Goal: Task Accomplishment & Management: Complete application form

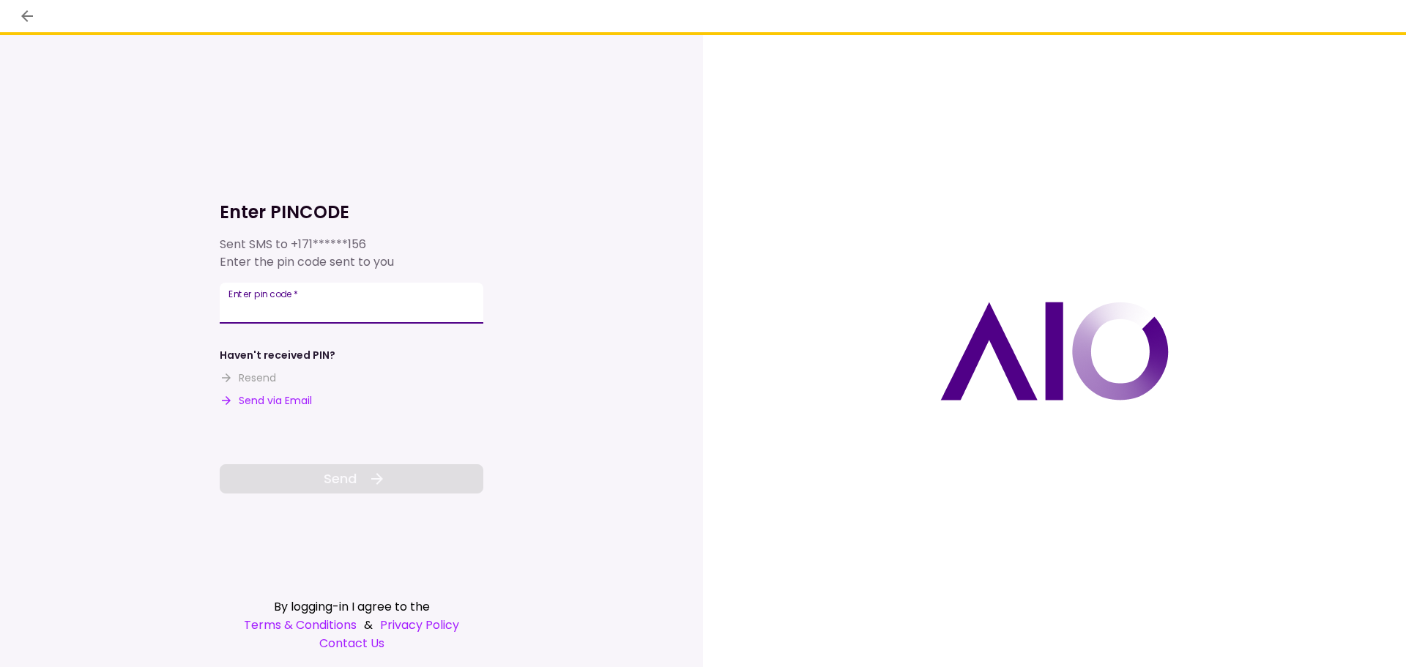
click at [366, 308] on input "Enter pin code   *" at bounding box center [352, 303] width 264 height 41
type input "******"
click at [365, 471] on button "Send" at bounding box center [352, 478] width 264 height 29
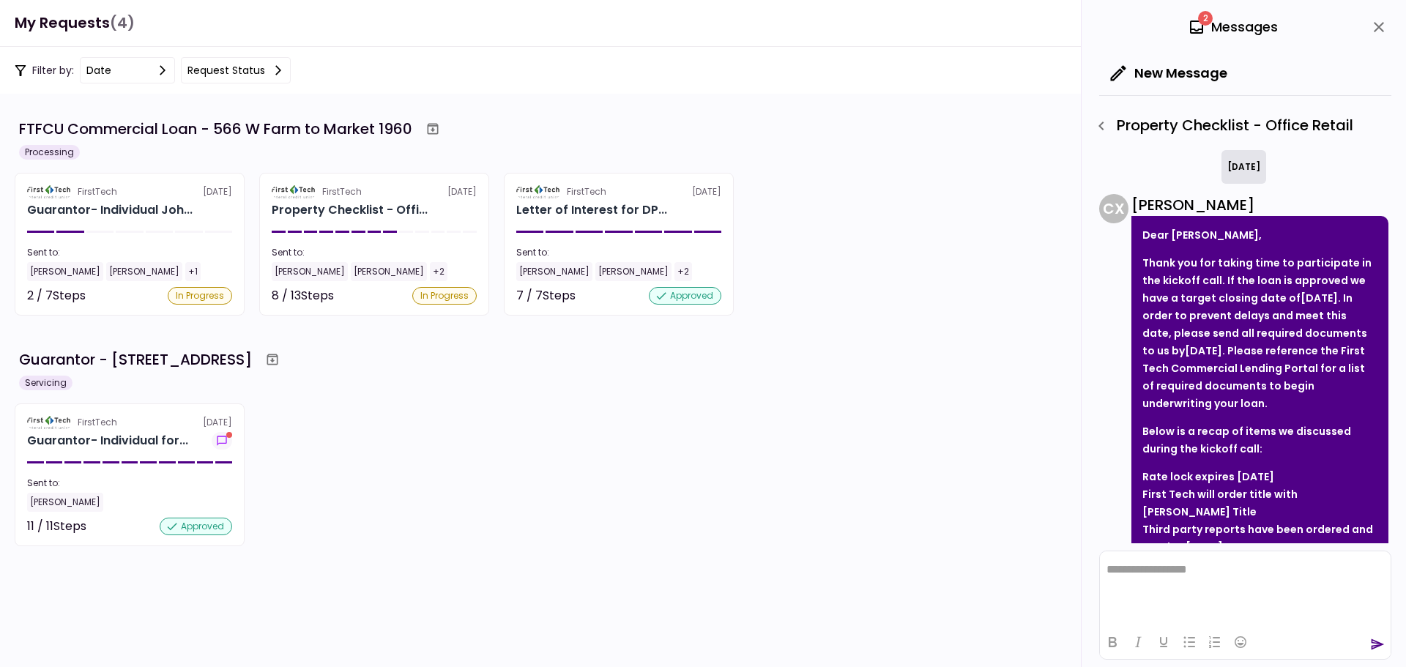
scroll to position [394, 0]
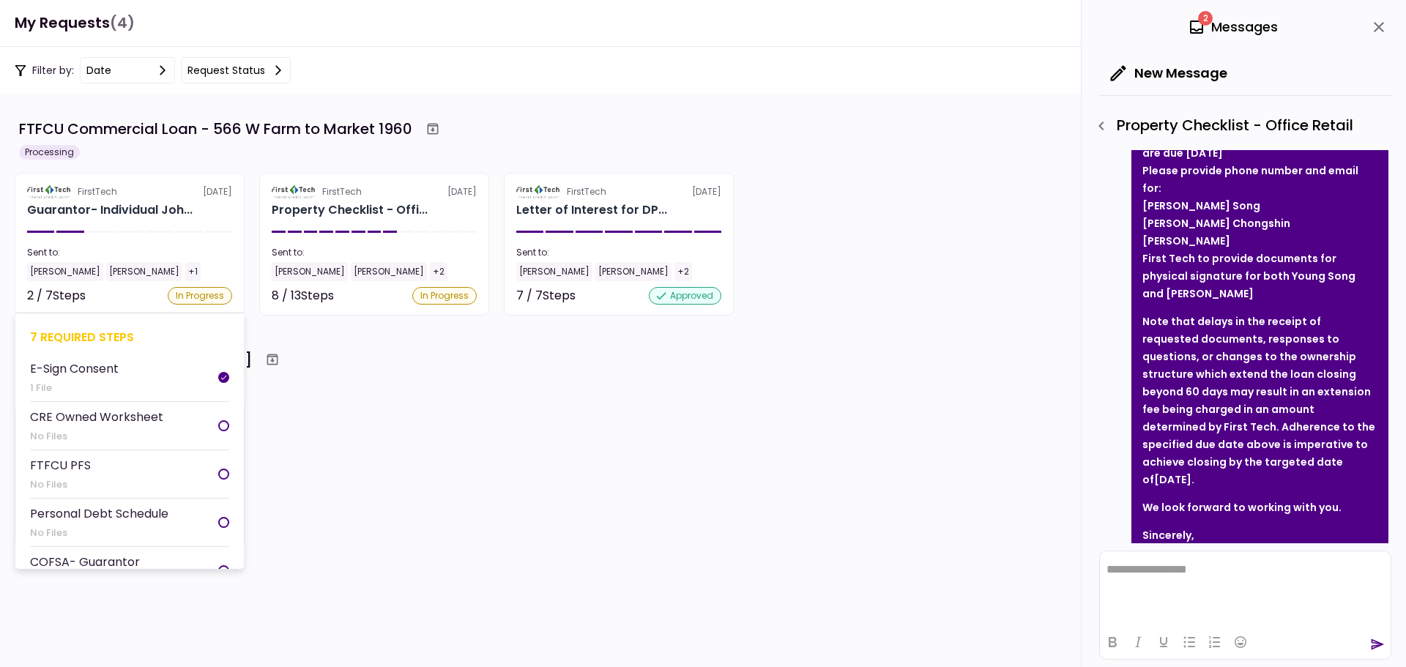
click at [200, 289] on div "In Progress" at bounding box center [200, 296] width 64 height 18
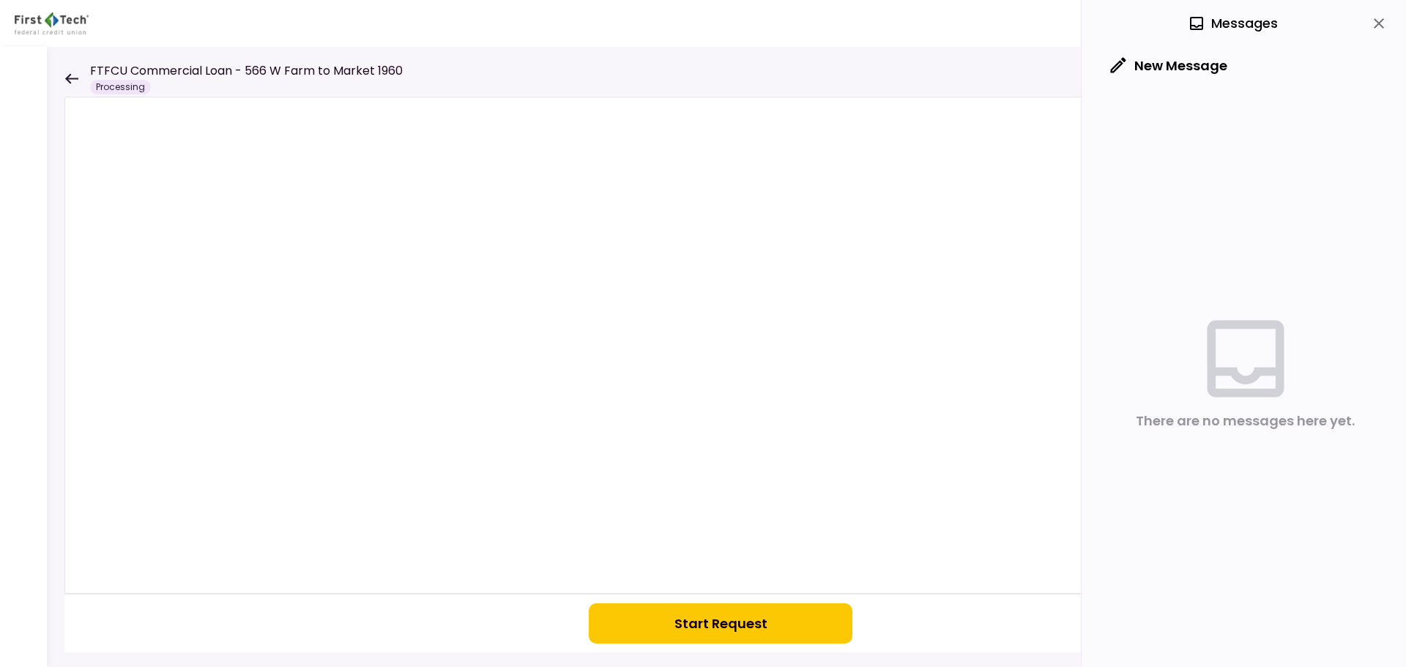
click at [1376, 27] on icon "close" at bounding box center [1378, 23] width 10 height 10
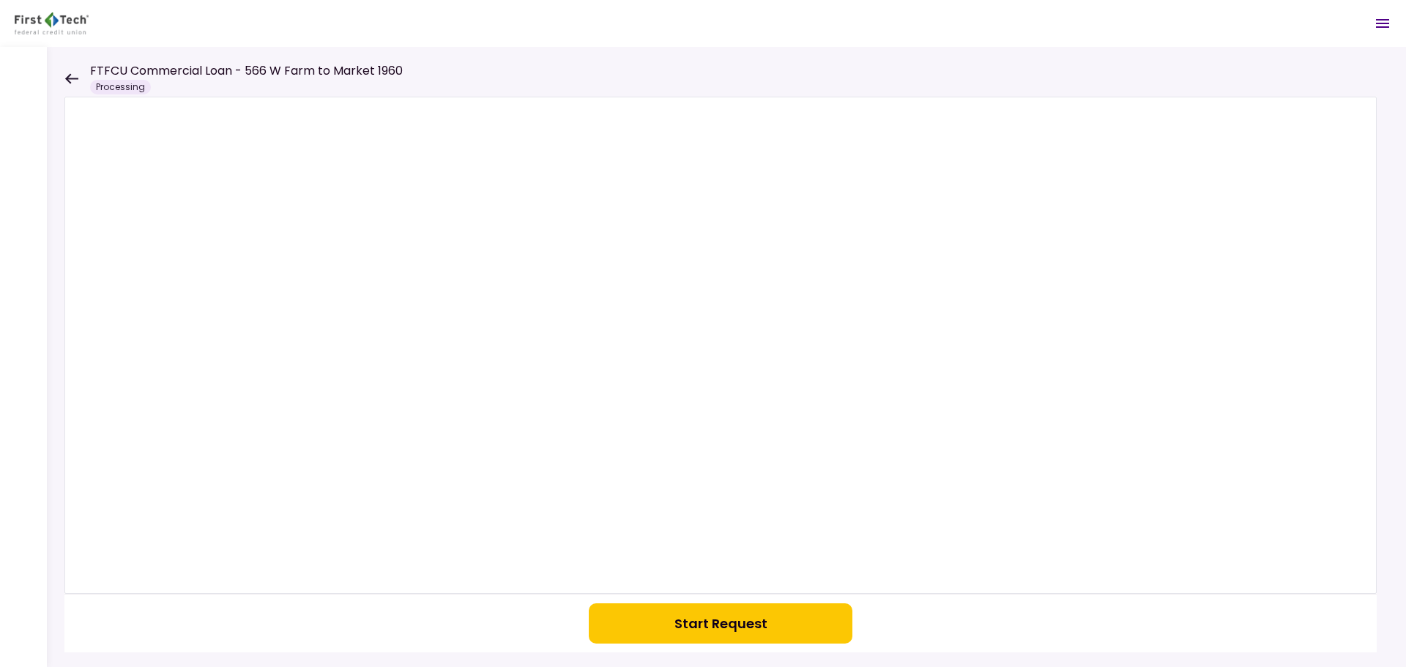
click at [66, 74] on icon at bounding box center [71, 78] width 14 height 11
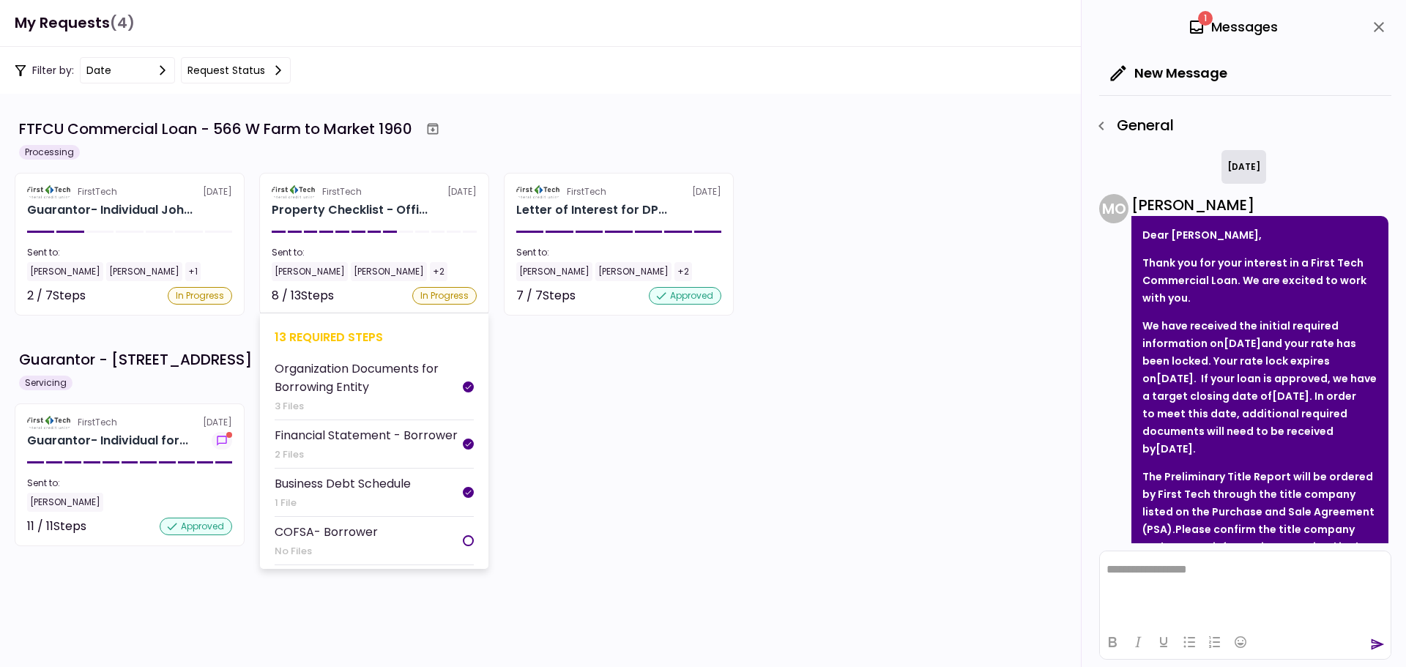
scroll to position [597, 0]
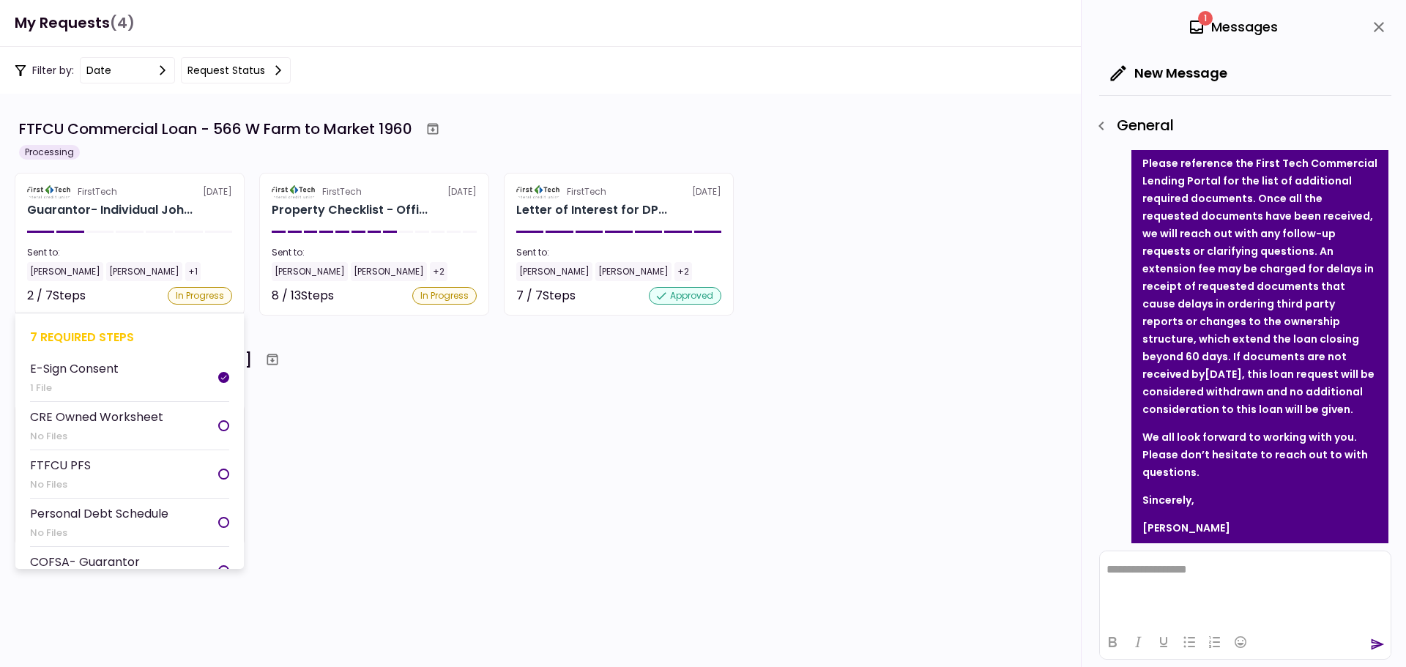
click at [127, 419] on div "CRE Owned Worksheet" at bounding box center [96, 417] width 133 height 18
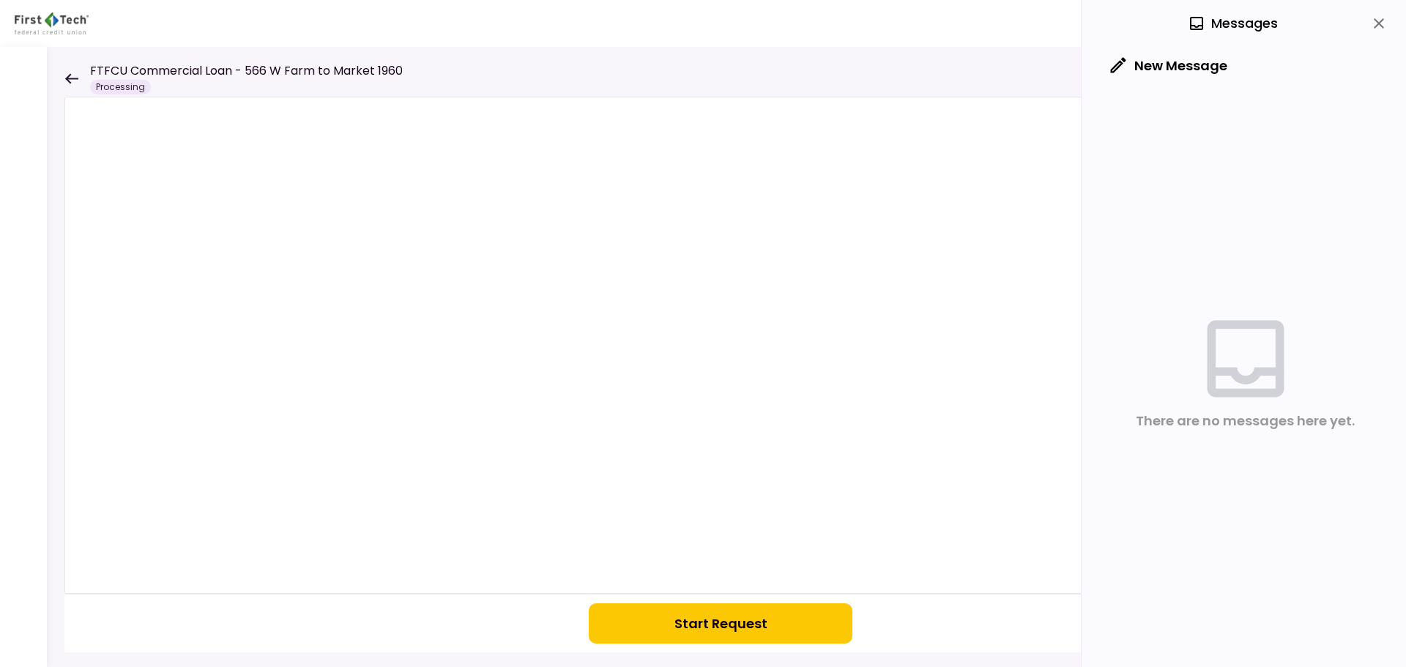
click at [732, 625] on button "Start Request" at bounding box center [721, 623] width 264 height 40
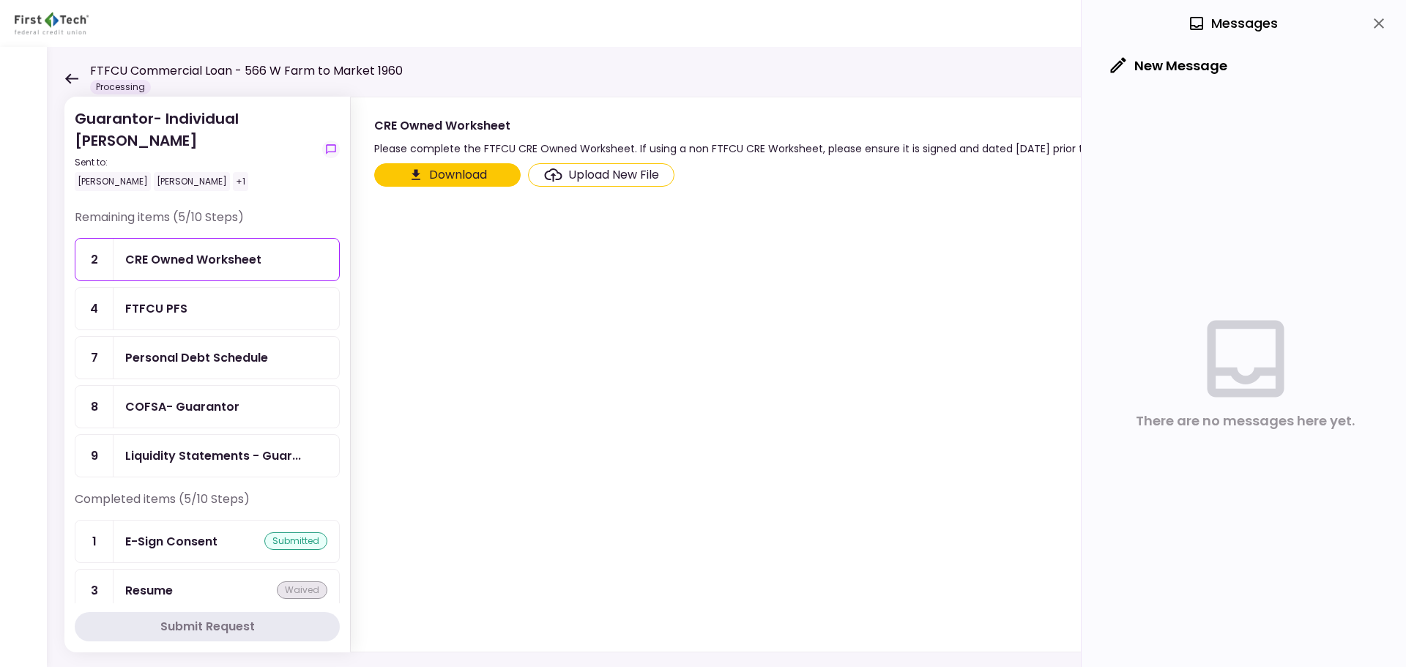
click at [460, 173] on button "Download" at bounding box center [447, 174] width 146 height 23
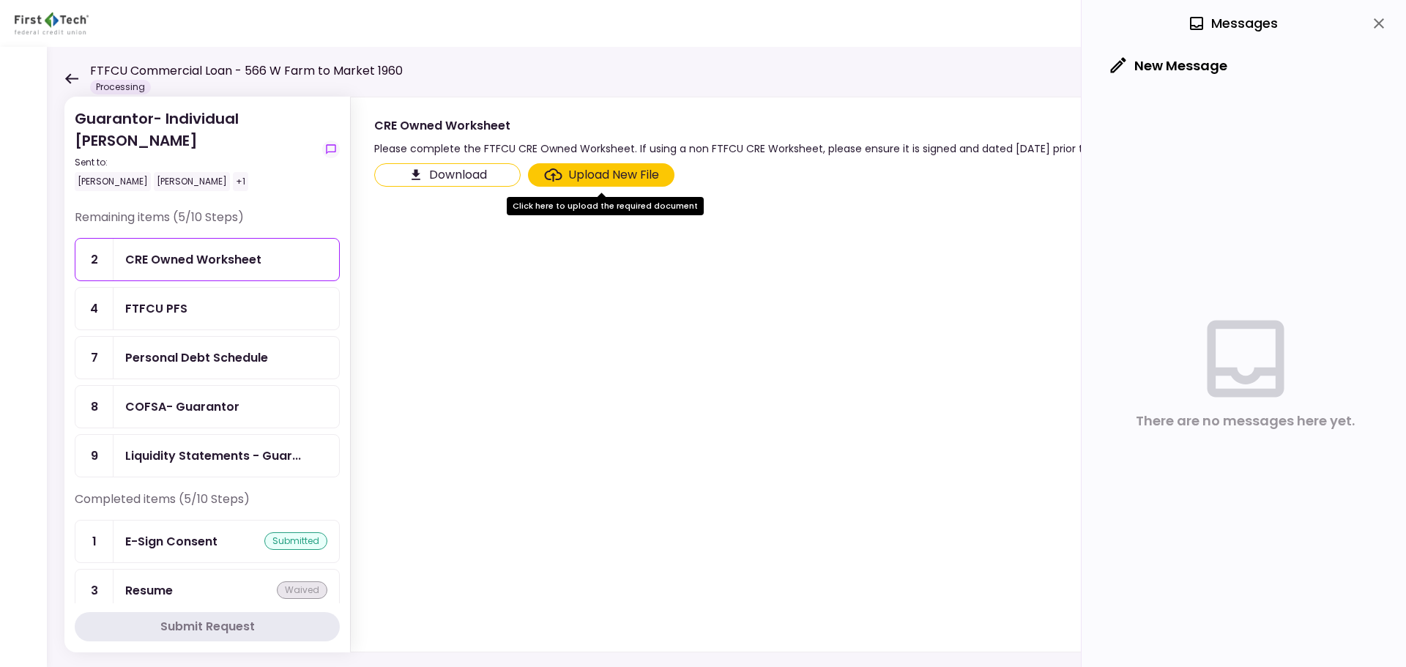
click at [152, 305] on div "FTFCU PFS" at bounding box center [156, 308] width 62 height 18
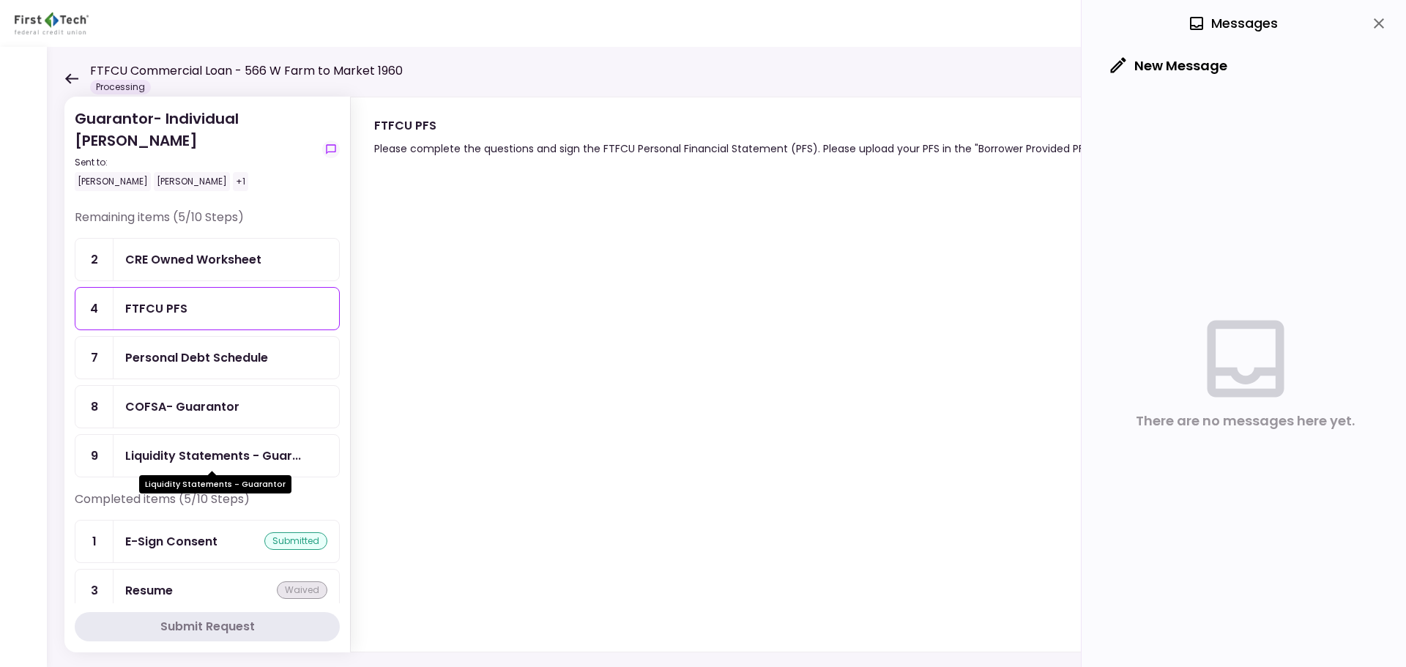
click at [217, 452] on div "Liquidity Statements - Guar..." at bounding box center [213, 456] width 176 height 18
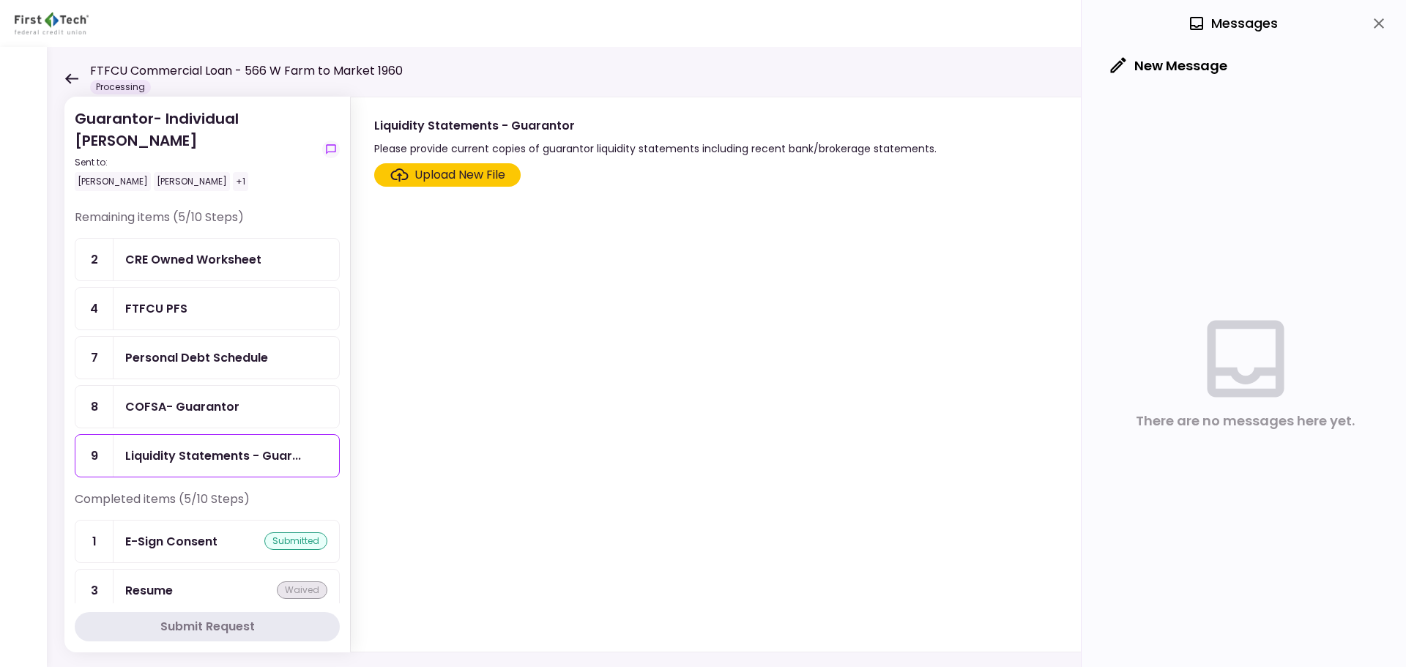
click at [341, 192] on section "Guarantor- Individual [PERSON_NAME] Sent to: [PERSON_NAME] [PERSON_NAME] +1 Rem…" at bounding box center [207, 375] width 286 height 556
drag, startPoint x: 333, startPoint y: 227, endPoint x: 335, endPoint y: 196, distance: 30.8
click at [335, 196] on section "Guarantor- Individual [PERSON_NAME] Sent to: [PERSON_NAME] [PERSON_NAME] +1 Rem…" at bounding box center [207, 375] width 286 height 556
click at [339, 197] on div "Guarantor- Individual [PERSON_NAME] Sent to: [PERSON_NAME] [PERSON_NAME] +1" at bounding box center [207, 158] width 265 height 101
click at [690, 347] on section "Upload New File" at bounding box center [863, 404] width 978 height 482
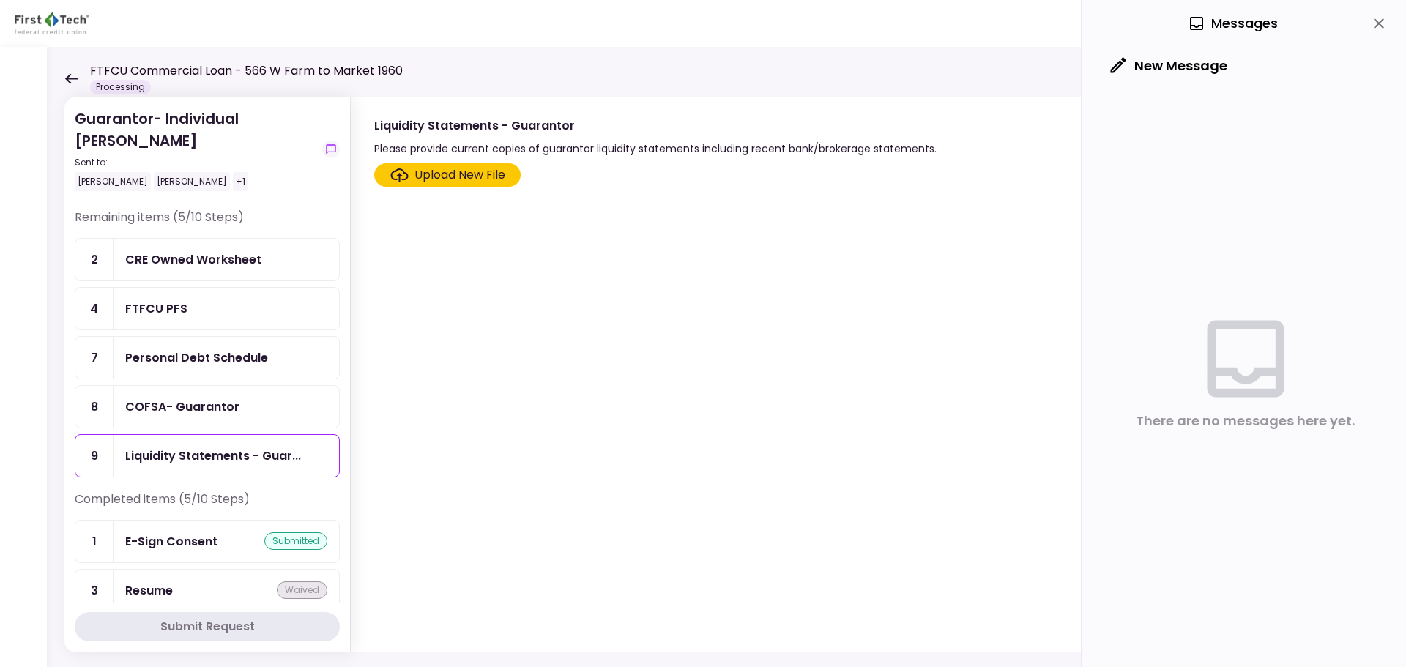
click at [223, 259] on div "CRE Owned Worksheet" at bounding box center [193, 259] width 136 height 18
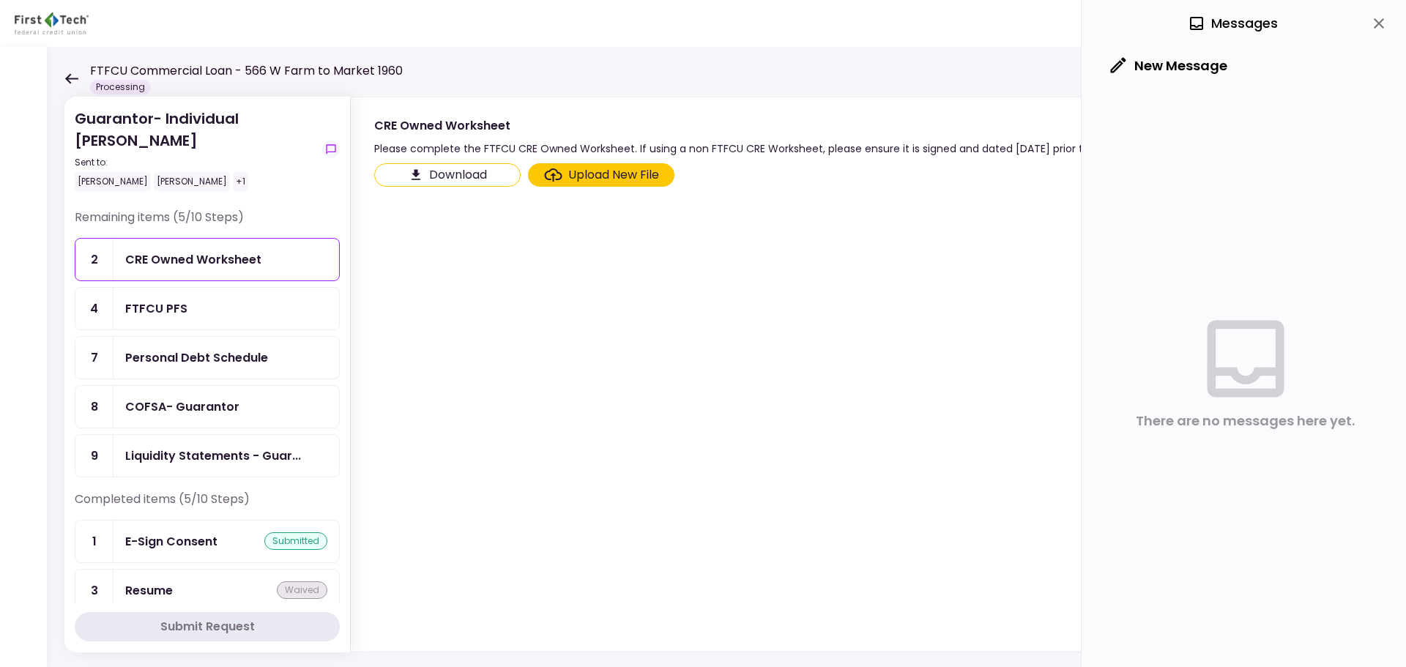
click at [208, 258] on div "CRE Owned Worksheet" at bounding box center [193, 259] width 136 height 18
click at [572, 172] on div "Upload New File" at bounding box center [613, 175] width 91 height 18
click at [0, 0] on input "Upload New File" at bounding box center [0, 0] width 0 height 0
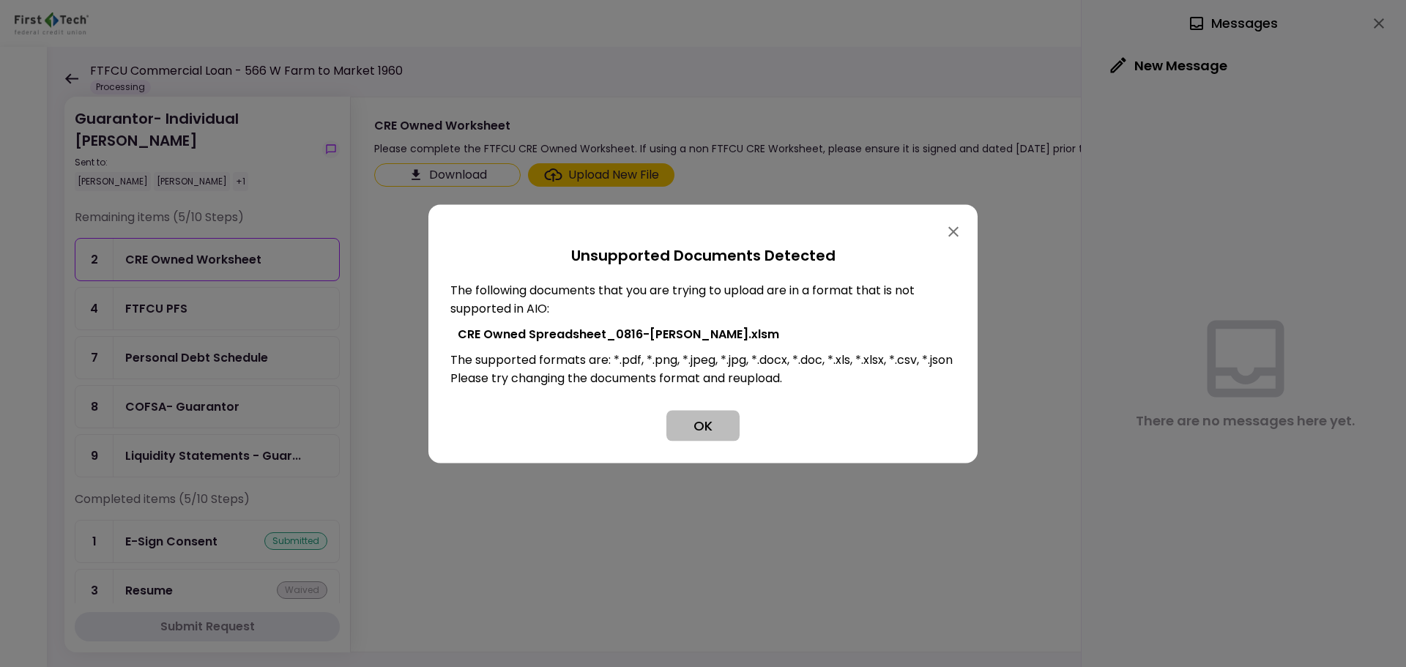
click at [702, 436] on button "OK" at bounding box center [702, 425] width 73 height 31
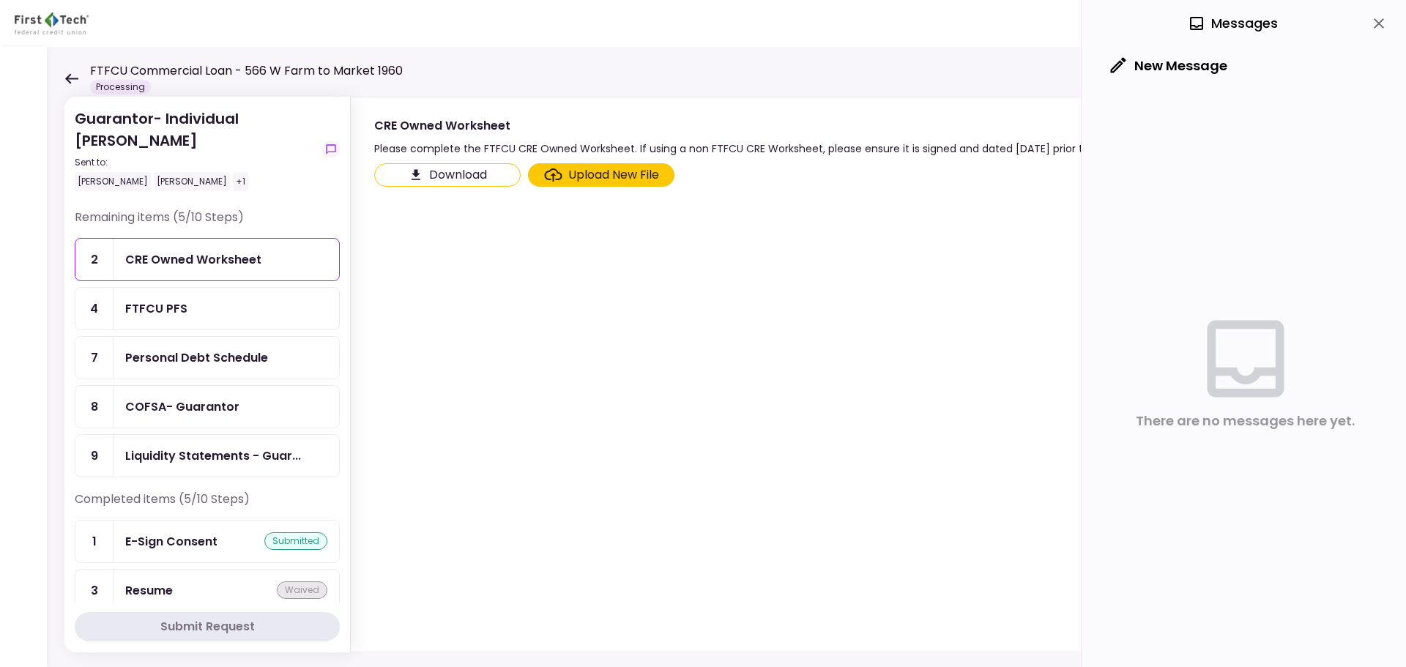
click at [682, 422] on section "Download Upload New File" at bounding box center [863, 404] width 978 height 482
click at [557, 174] on icon "Click here to upload the required document" at bounding box center [553, 174] width 18 height 13
click at [0, 0] on input "Upload New File" at bounding box center [0, 0] width 0 height 0
click at [171, 400] on div "COFSA- Guarantor" at bounding box center [182, 407] width 114 height 18
